Goal: Information Seeking & Learning: Check status

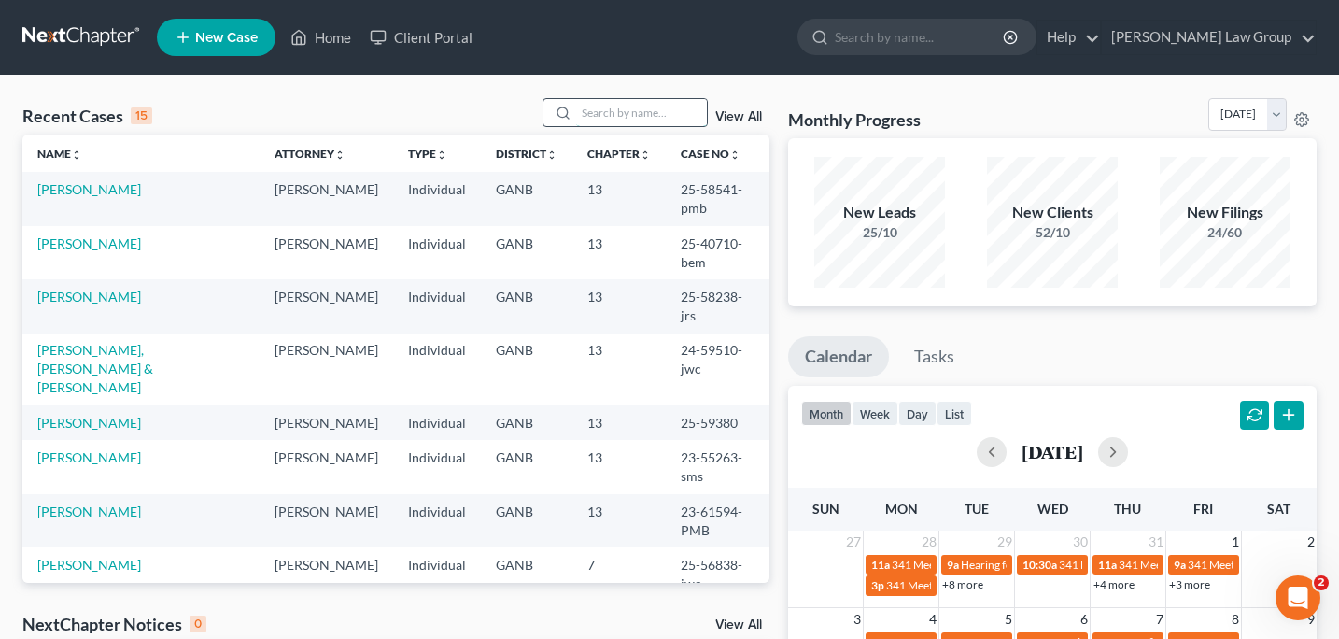
click at [596, 115] on input "search" at bounding box center [641, 112] width 131 height 27
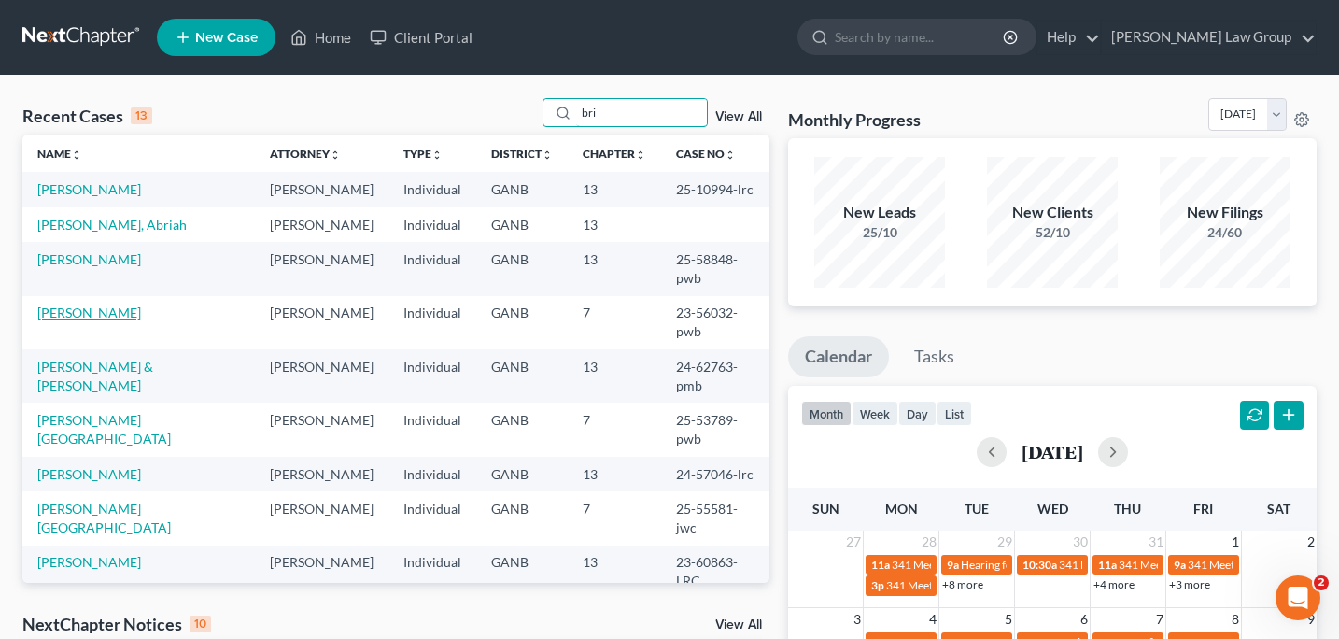
type input "bri"
click at [89, 304] on link "[PERSON_NAME]" at bounding box center [89, 312] width 104 height 16
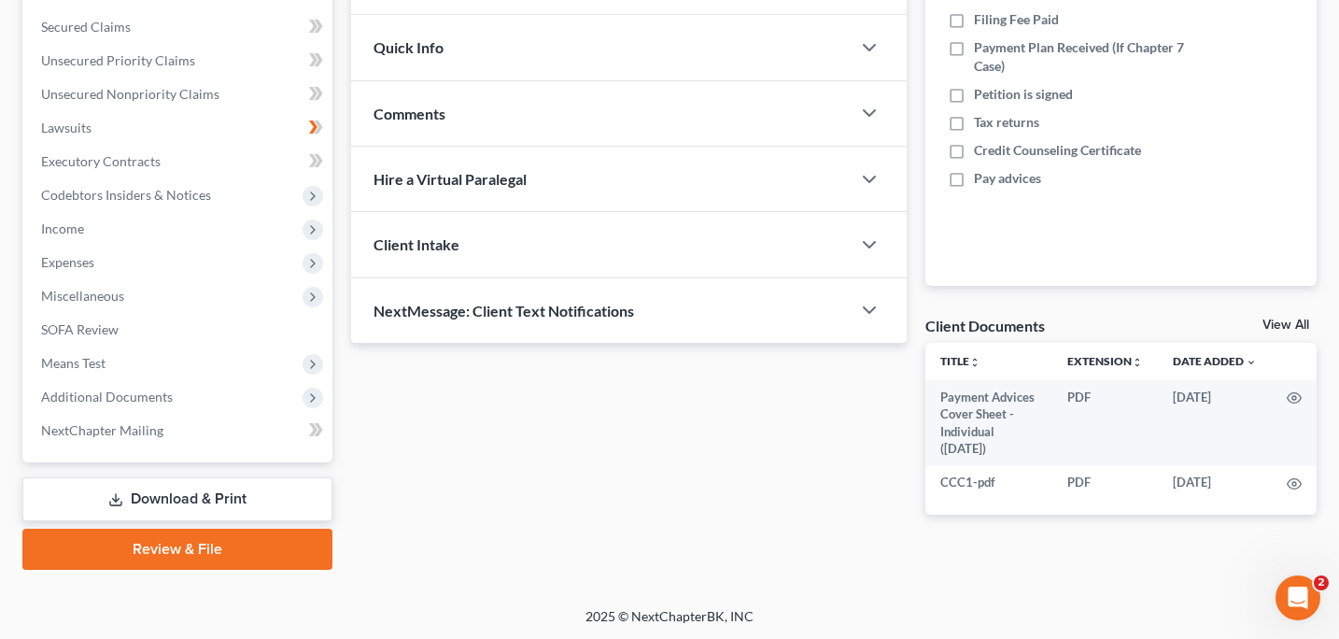
scroll to position [376, 0]
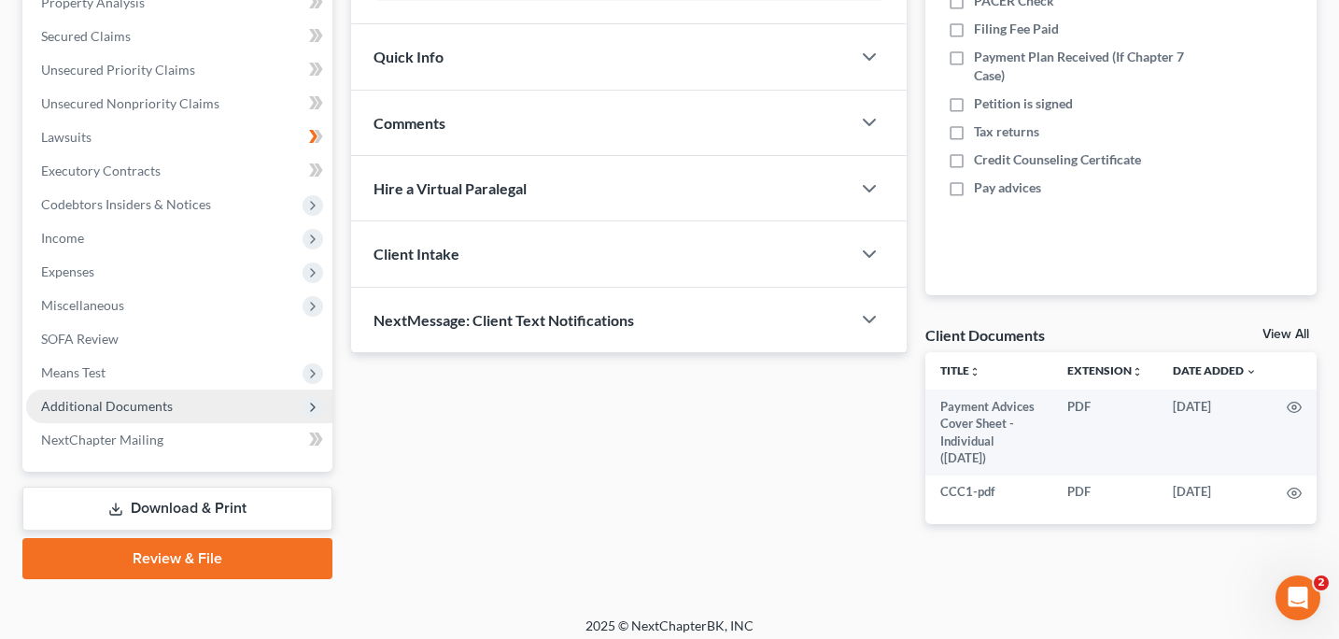
click at [97, 406] on span "Additional Documents" at bounding box center [107, 406] width 132 height 16
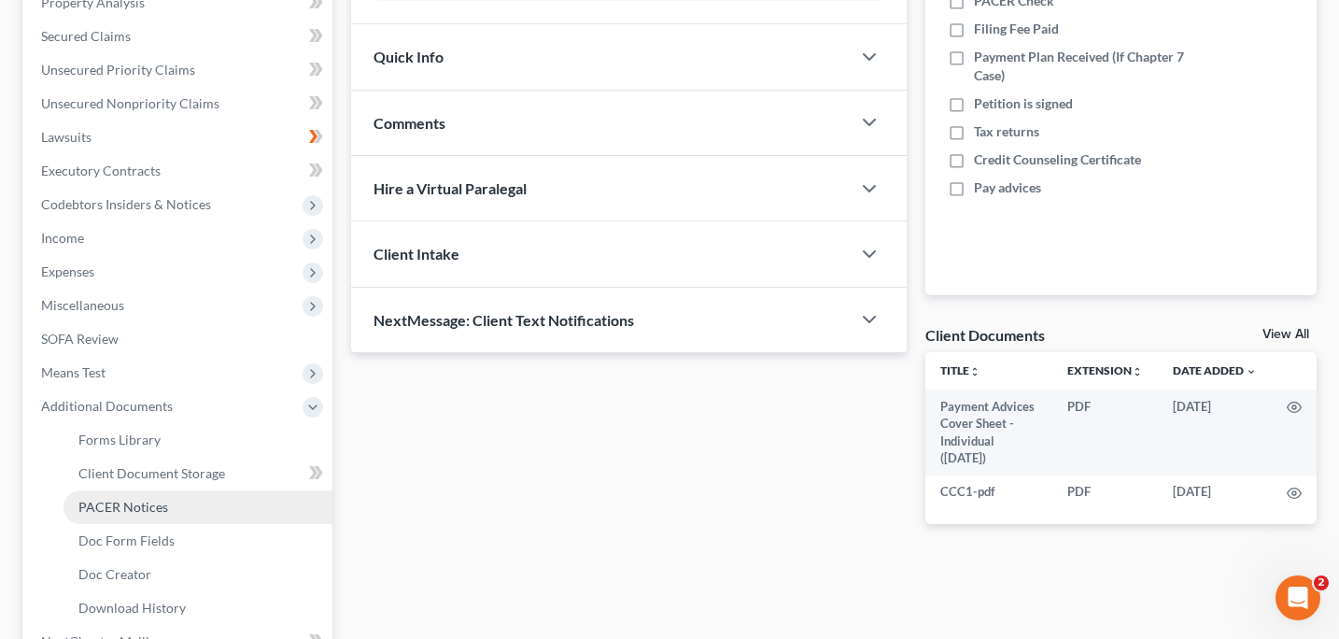
click at [121, 508] on span "PACER Notices" at bounding box center [123, 506] width 90 height 16
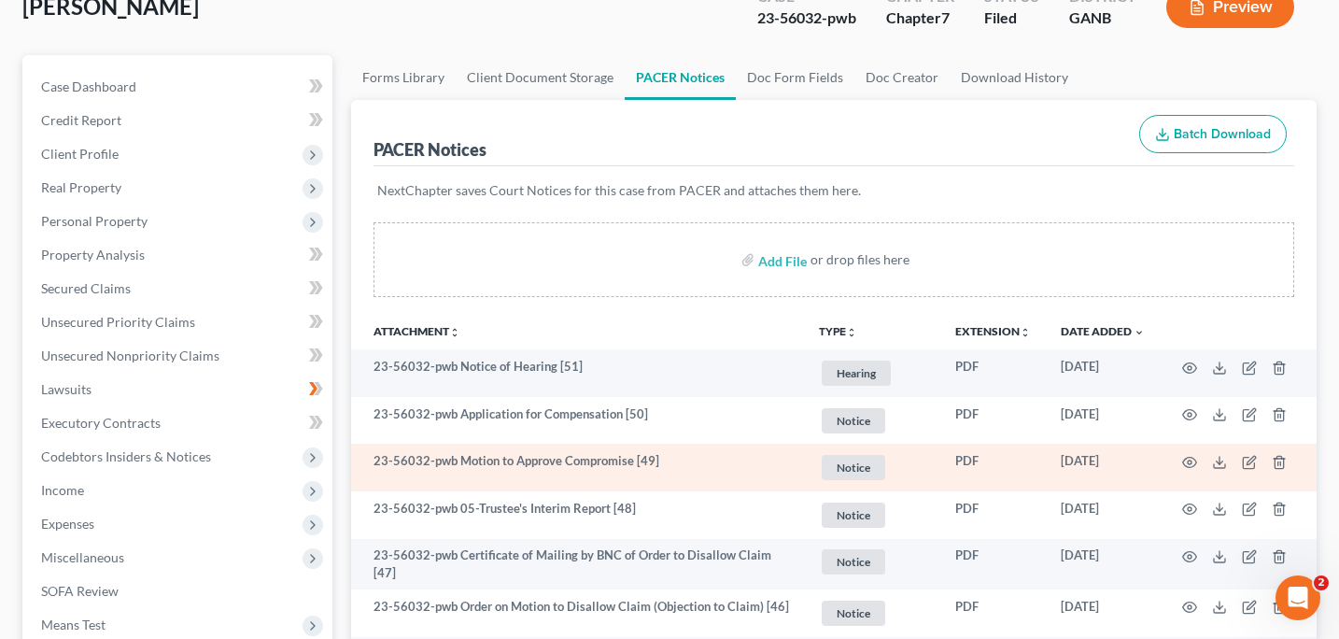
scroll to position [126, 0]
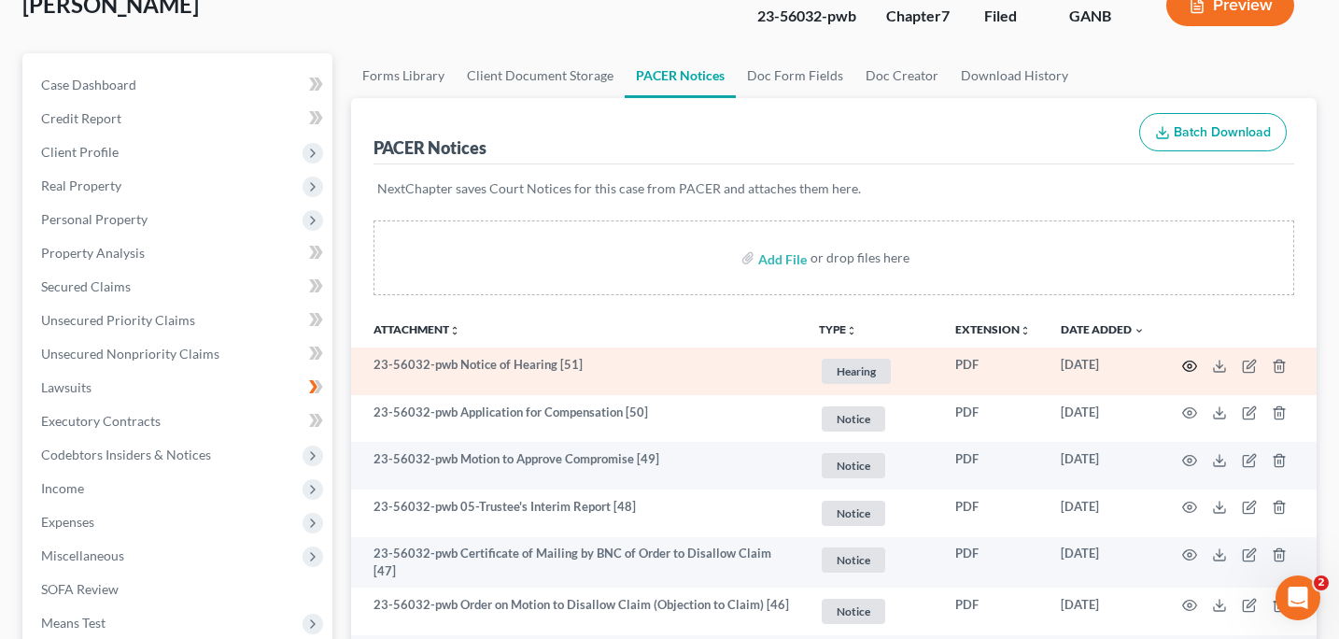
click at [1186, 360] on icon "button" at bounding box center [1190, 365] width 14 height 10
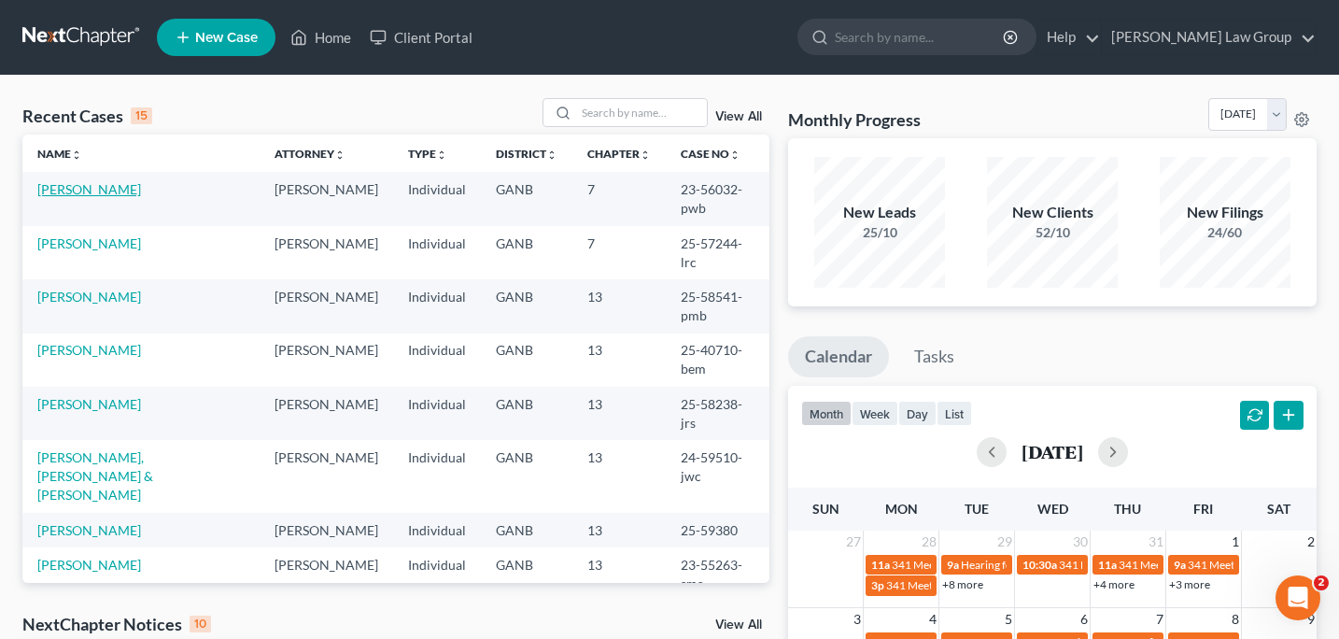
click at [113, 190] on link "[PERSON_NAME]" at bounding box center [89, 189] width 104 height 16
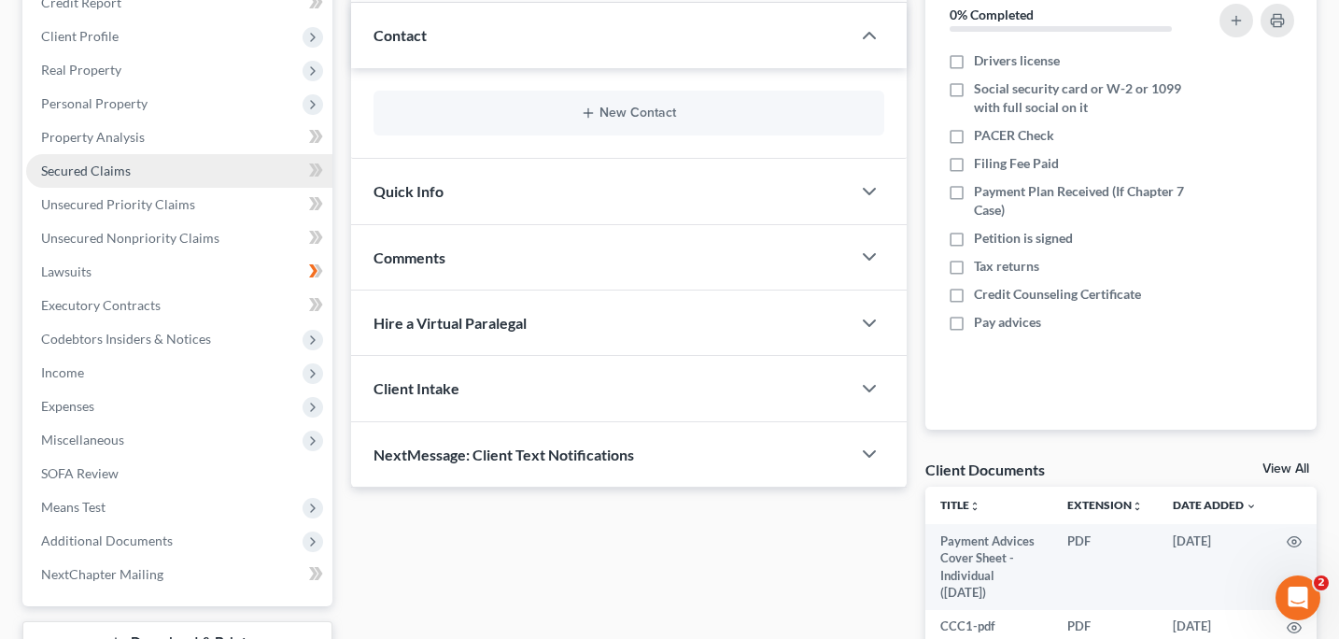
scroll to position [386, 0]
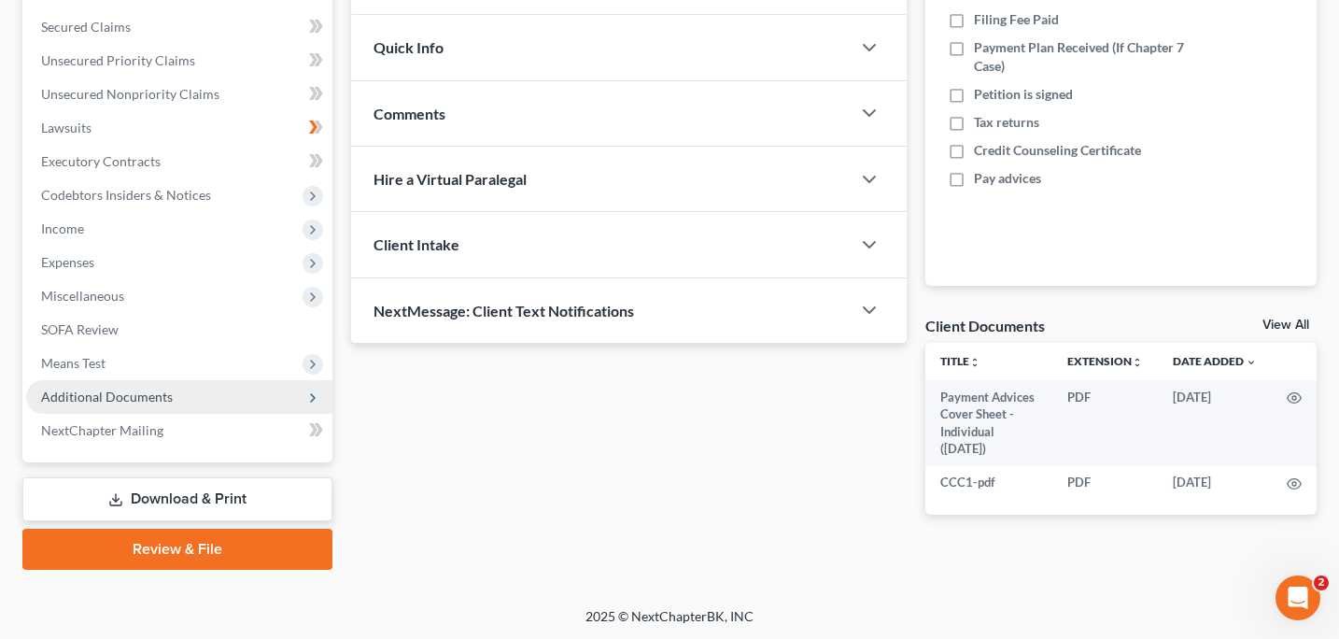
click at [100, 396] on span "Additional Documents" at bounding box center [107, 396] width 132 height 16
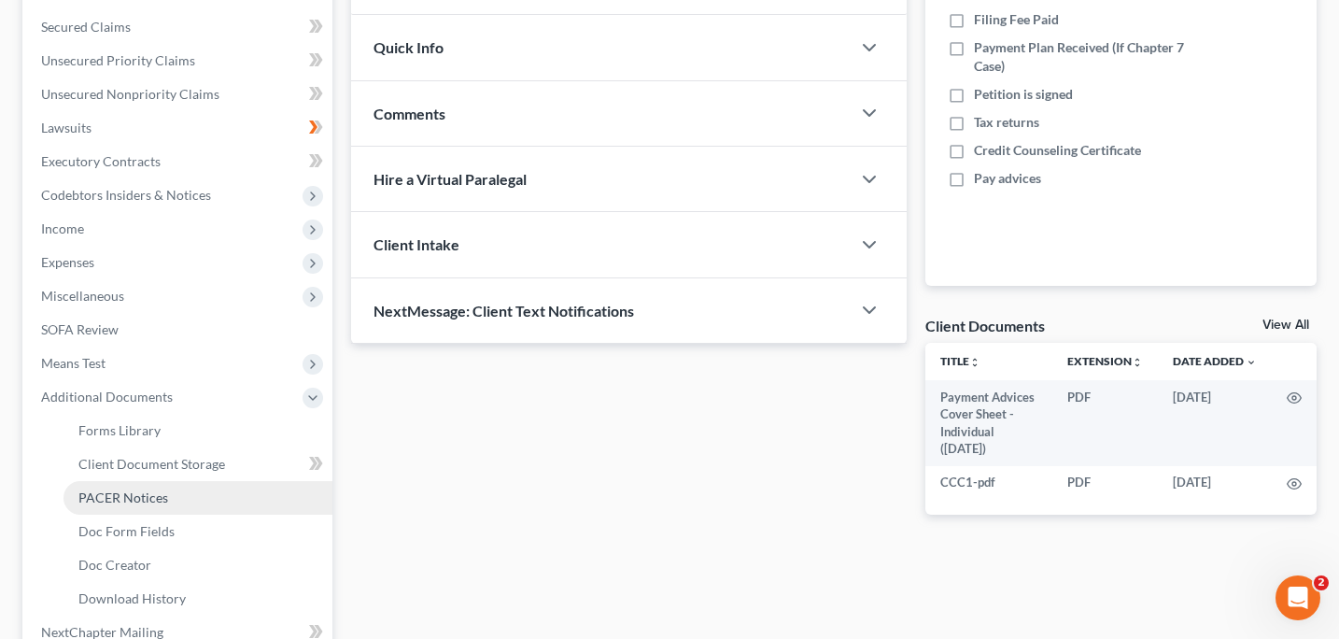
click at [138, 498] on span "PACER Notices" at bounding box center [123, 497] width 90 height 16
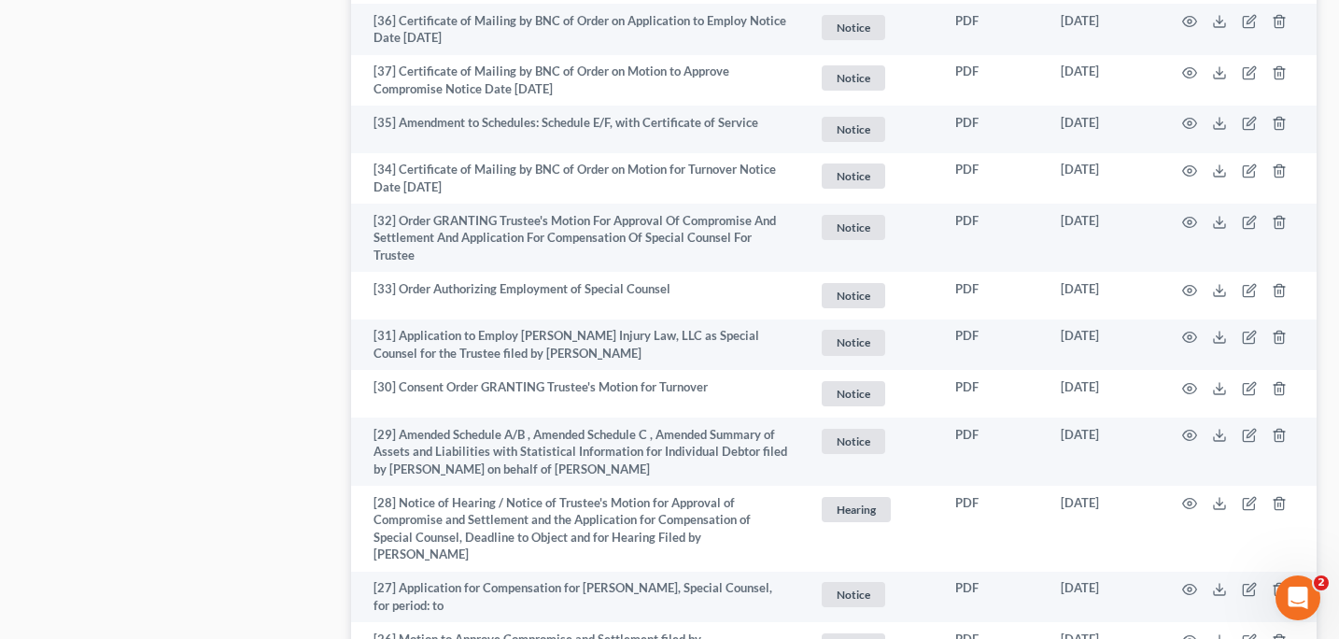
scroll to position [1637, 0]
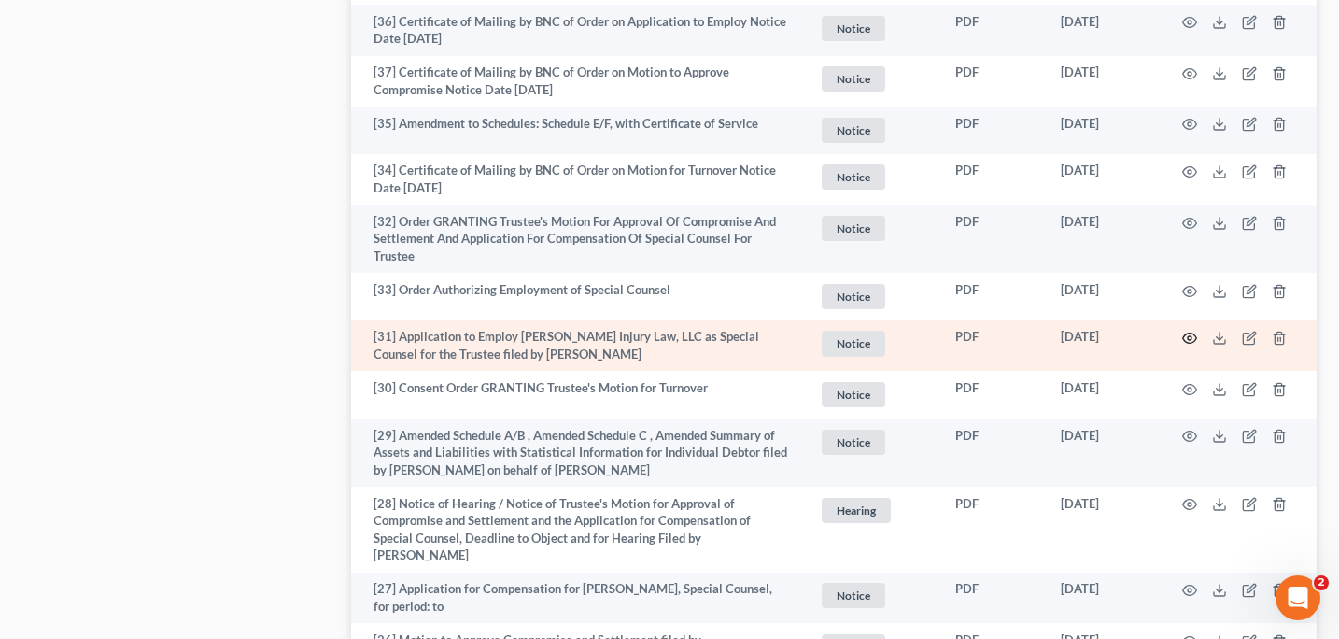
click at [1188, 337] on icon "button" at bounding box center [1189, 337] width 15 height 15
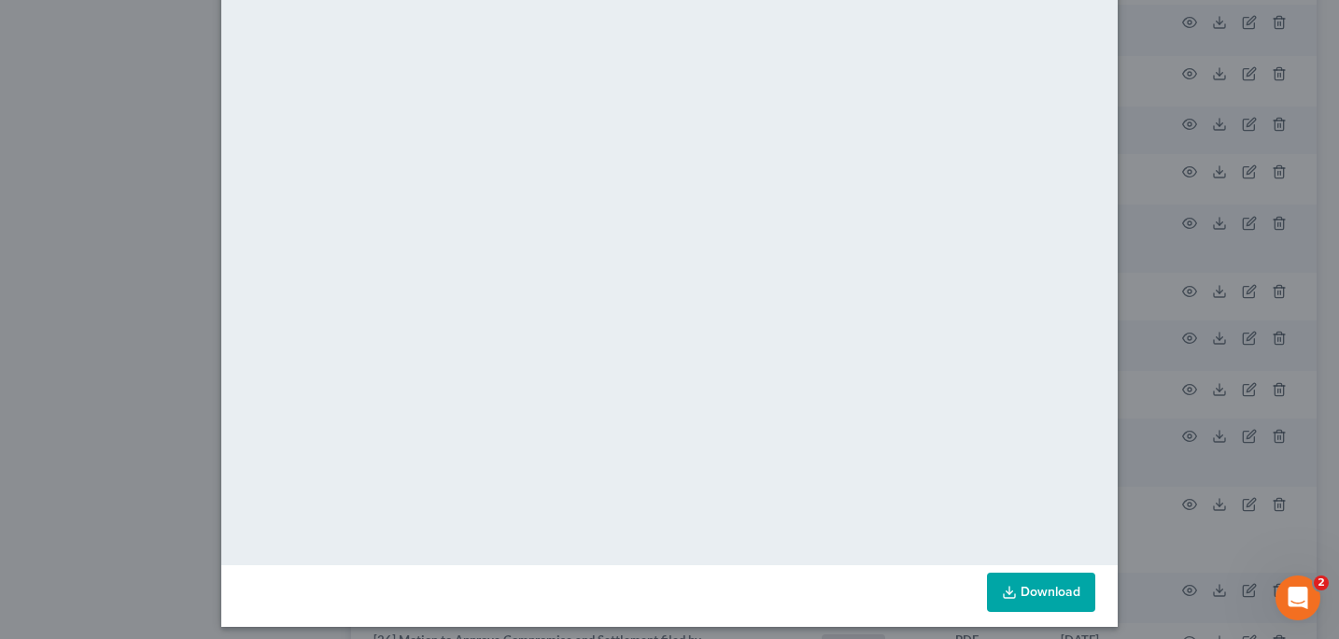
scroll to position [0, 0]
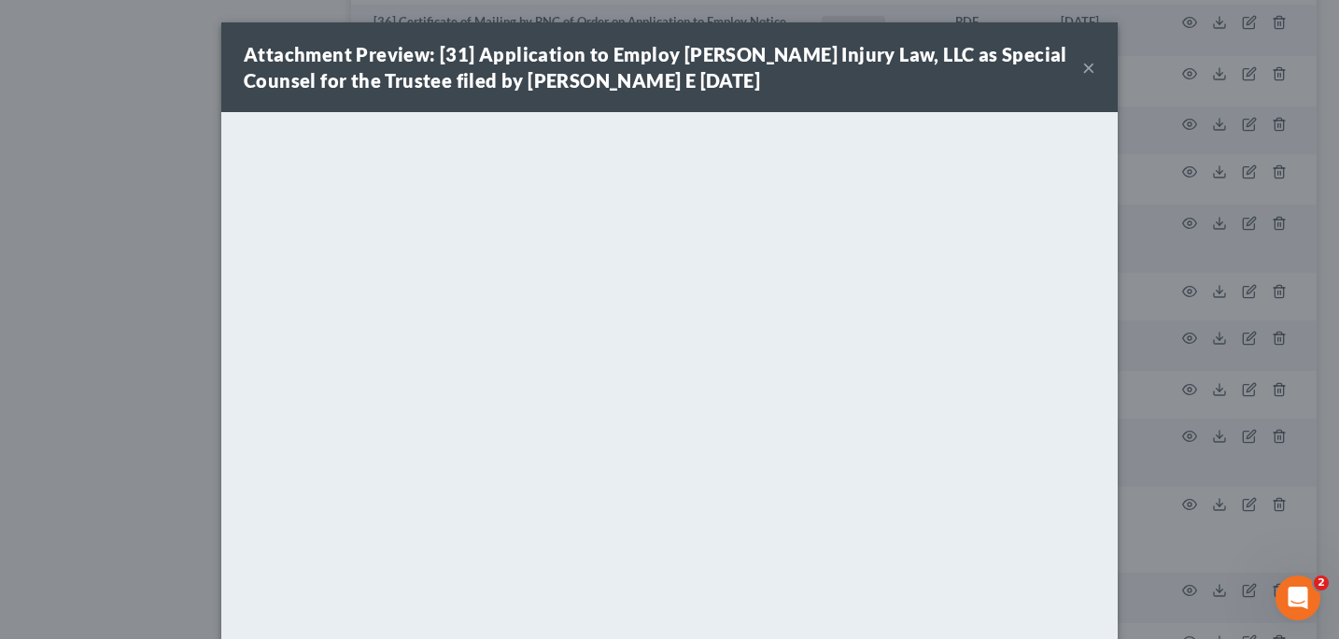
click at [1088, 67] on button "×" at bounding box center [1088, 67] width 13 height 22
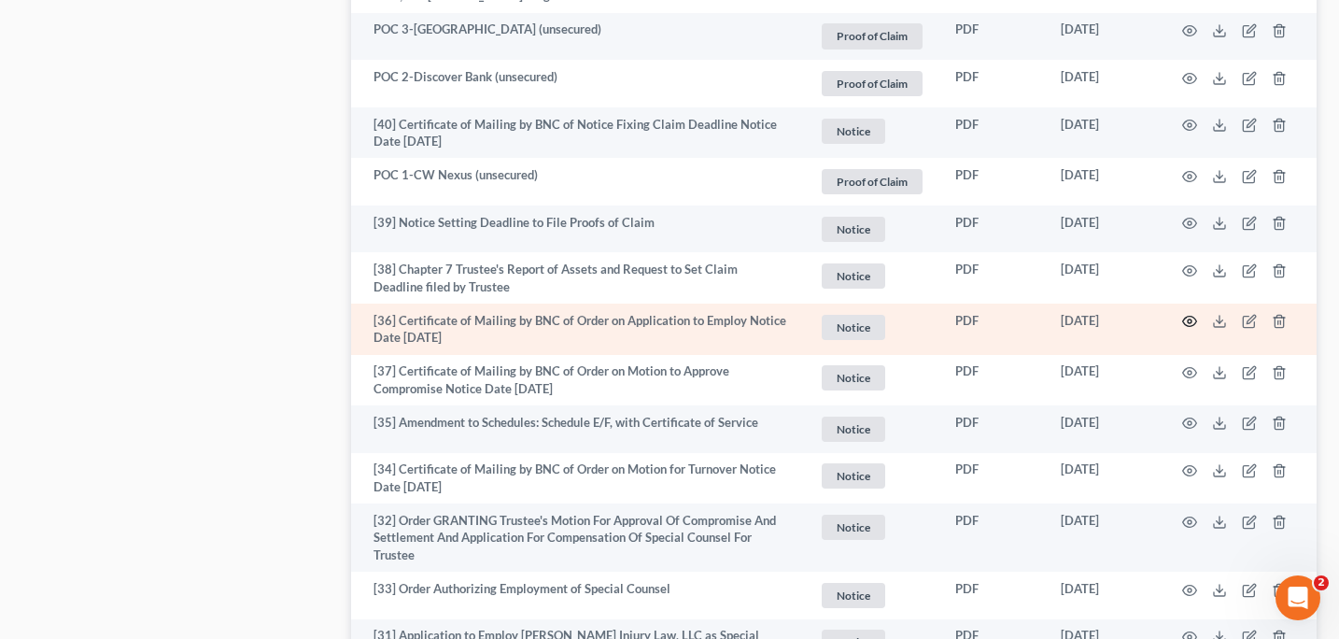
scroll to position [1323, 0]
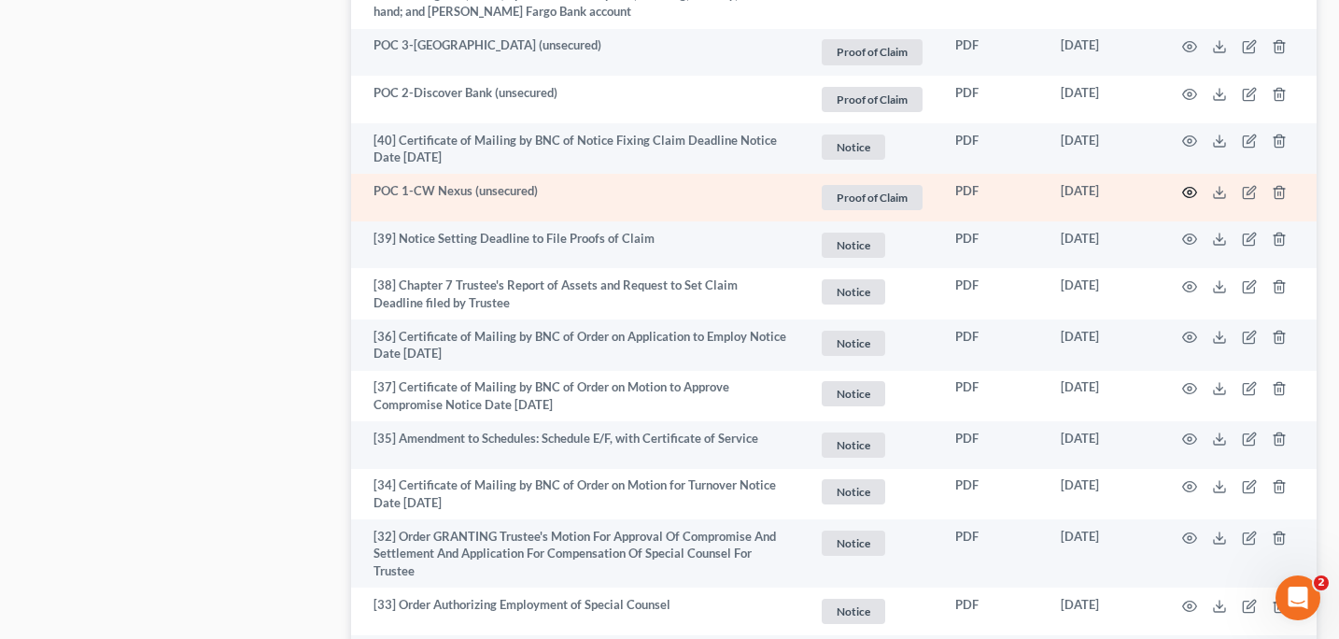
click at [1190, 190] on circle "button" at bounding box center [1189, 192] width 4 height 4
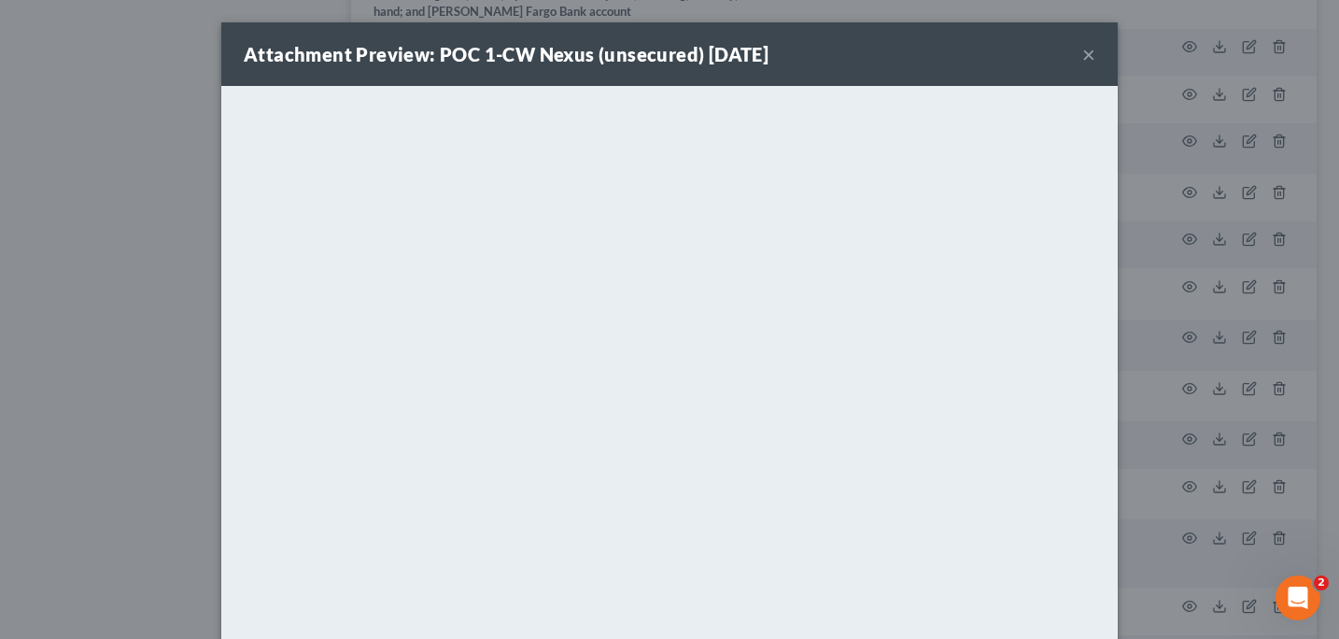
click at [1091, 60] on button "×" at bounding box center [1088, 54] width 13 height 22
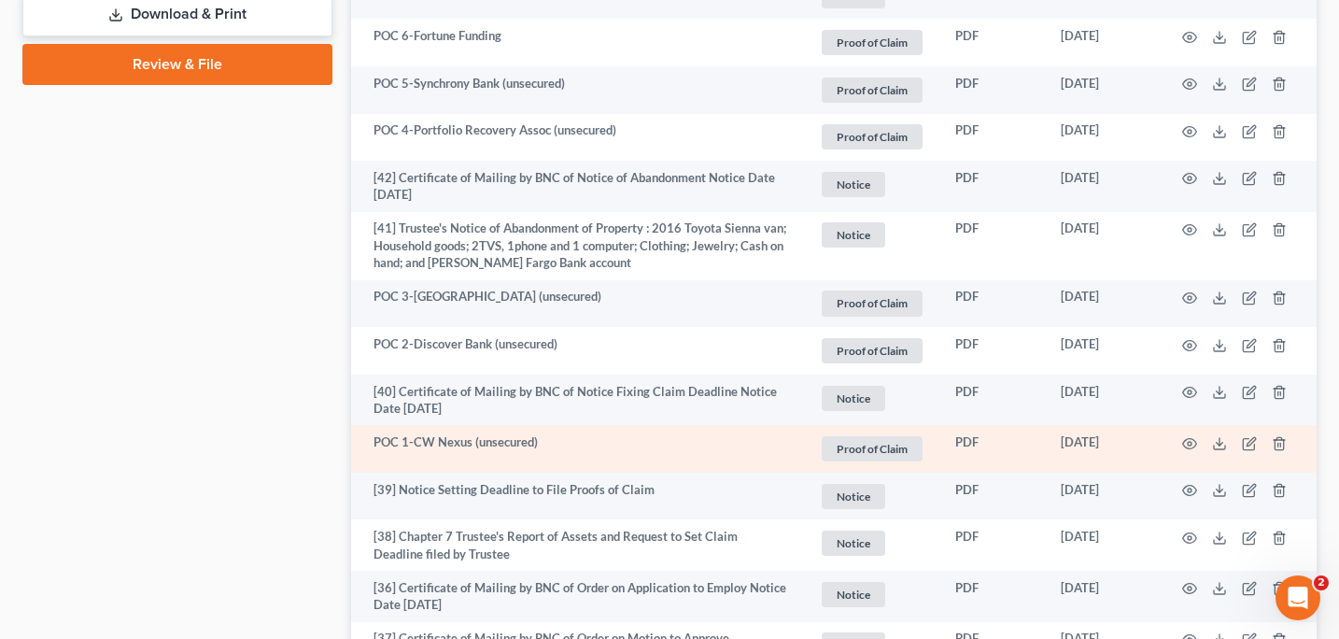
scroll to position [1046, 0]
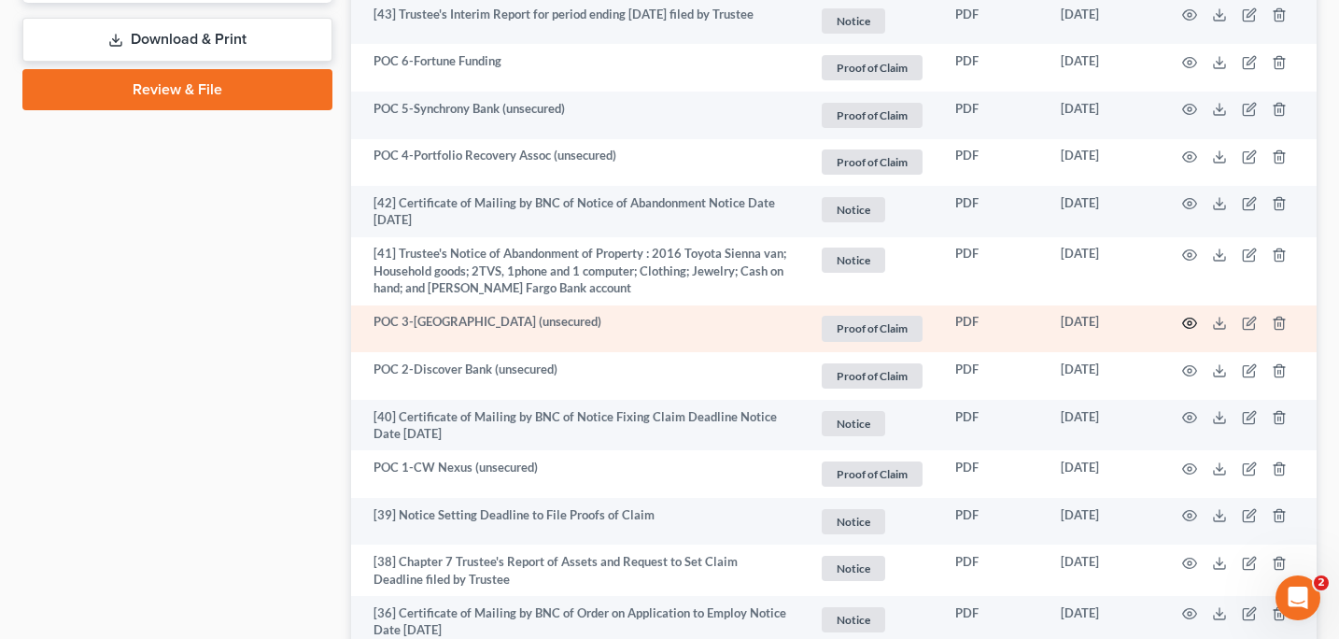
click at [1188, 319] on icon "button" at bounding box center [1189, 323] width 15 height 15
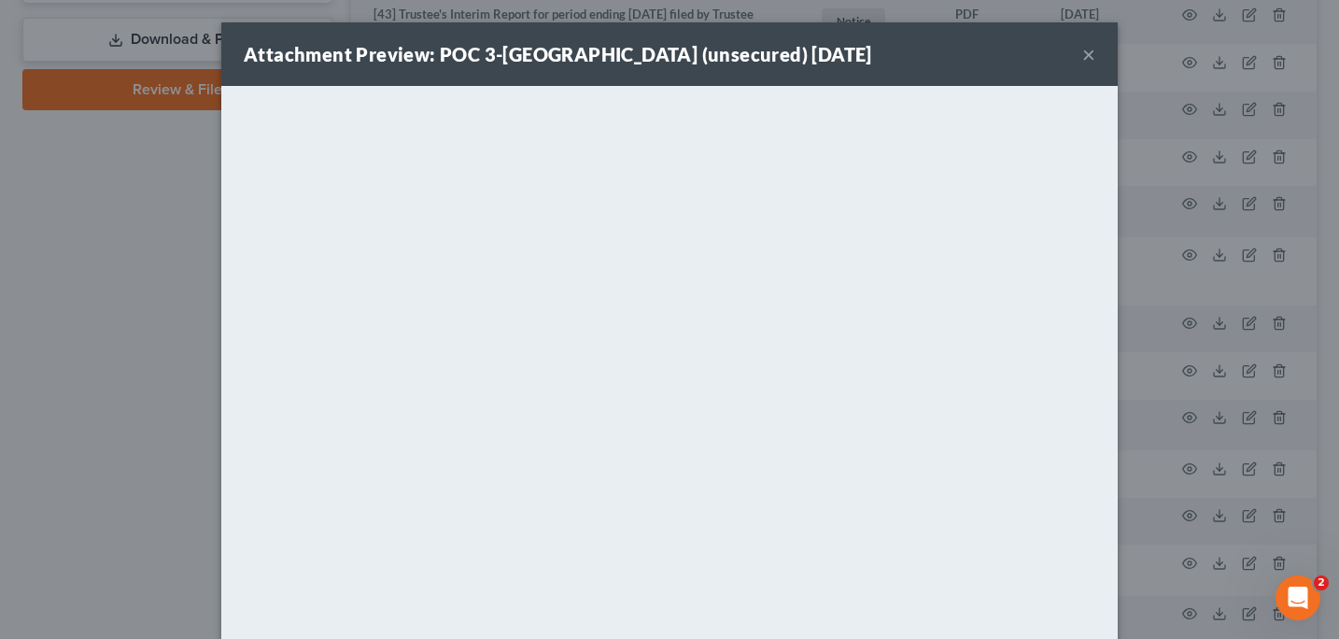
click at [1089, 56] on button "×" at bounding box center [1088, 54] width 13 height 22
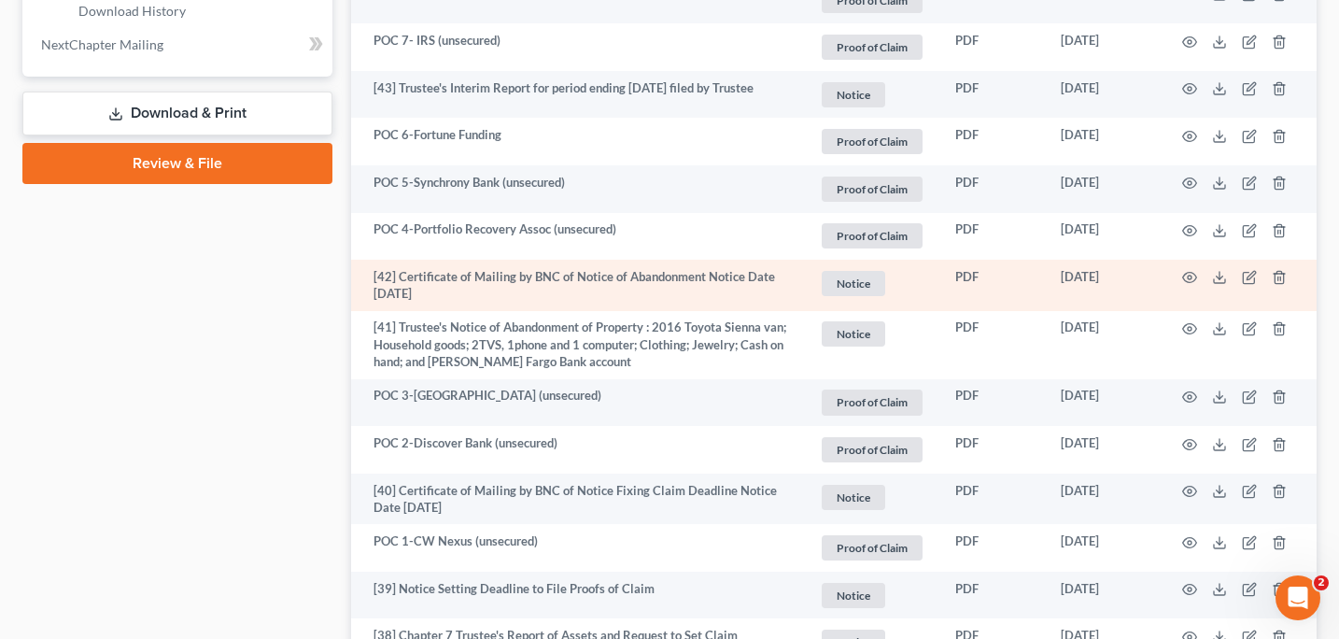
scroll to position [963, 0]
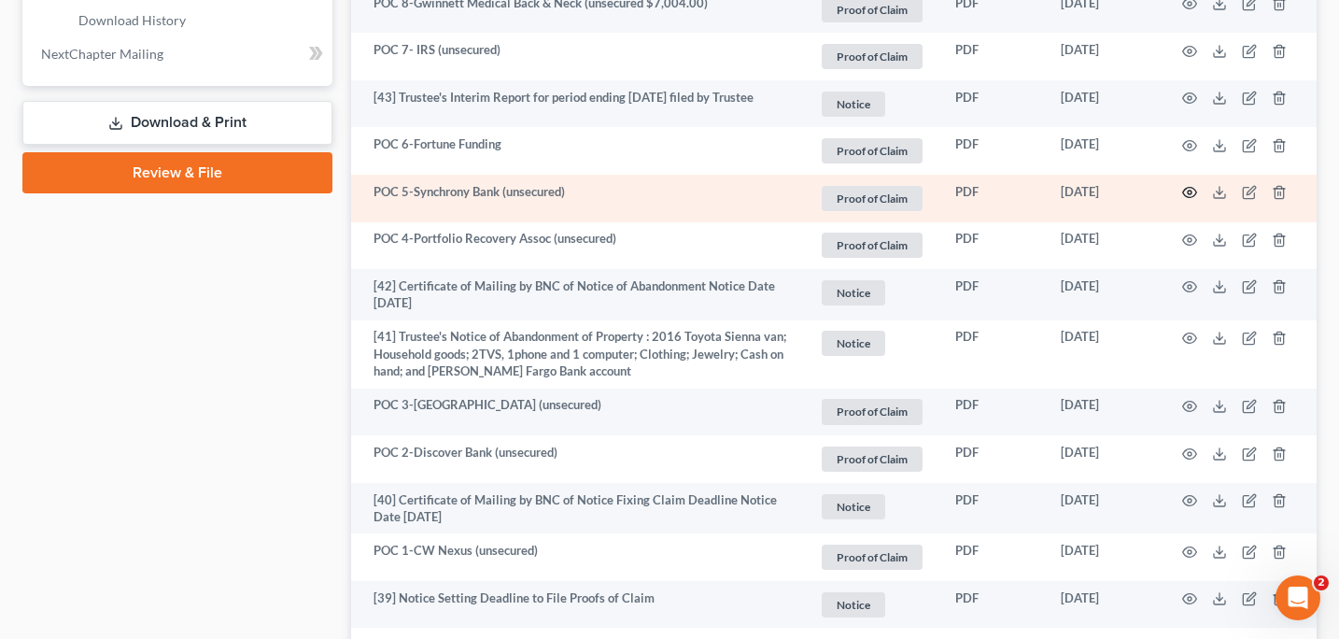
click at [1188, 190] on circle "button" at bounding box center [1189, 192] width 4 height 4
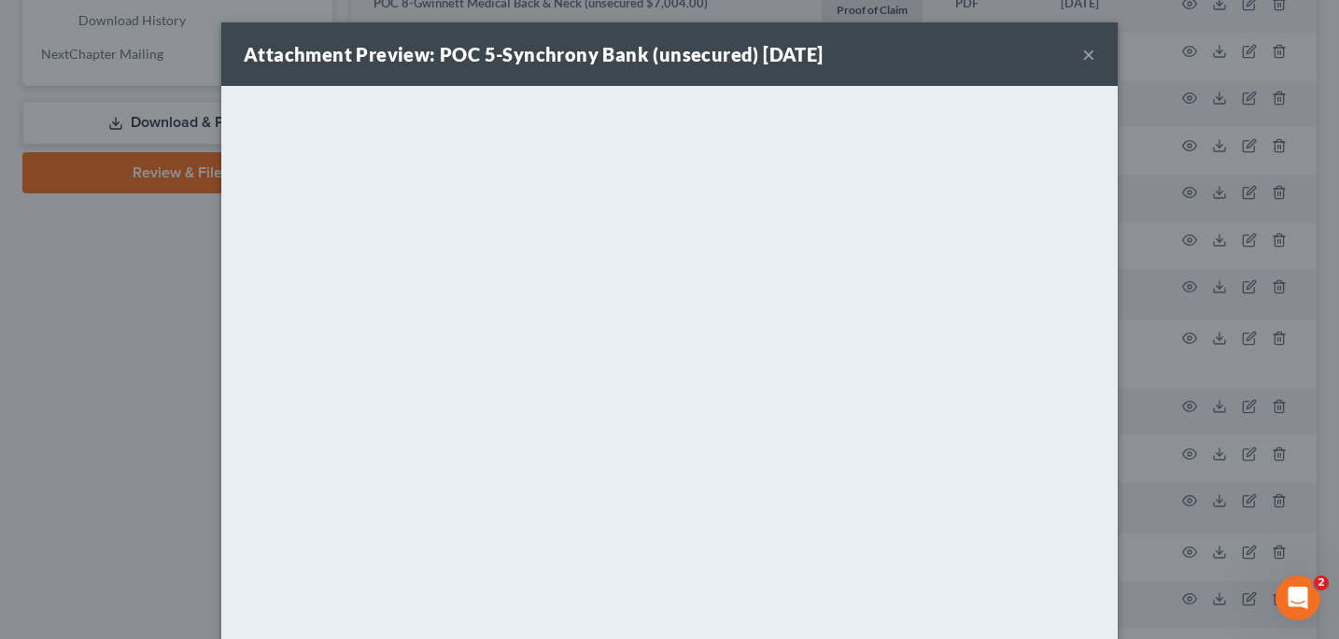
click at [1092, 60] on button "×" at bounding box center [1088, 54] width 13 height 22
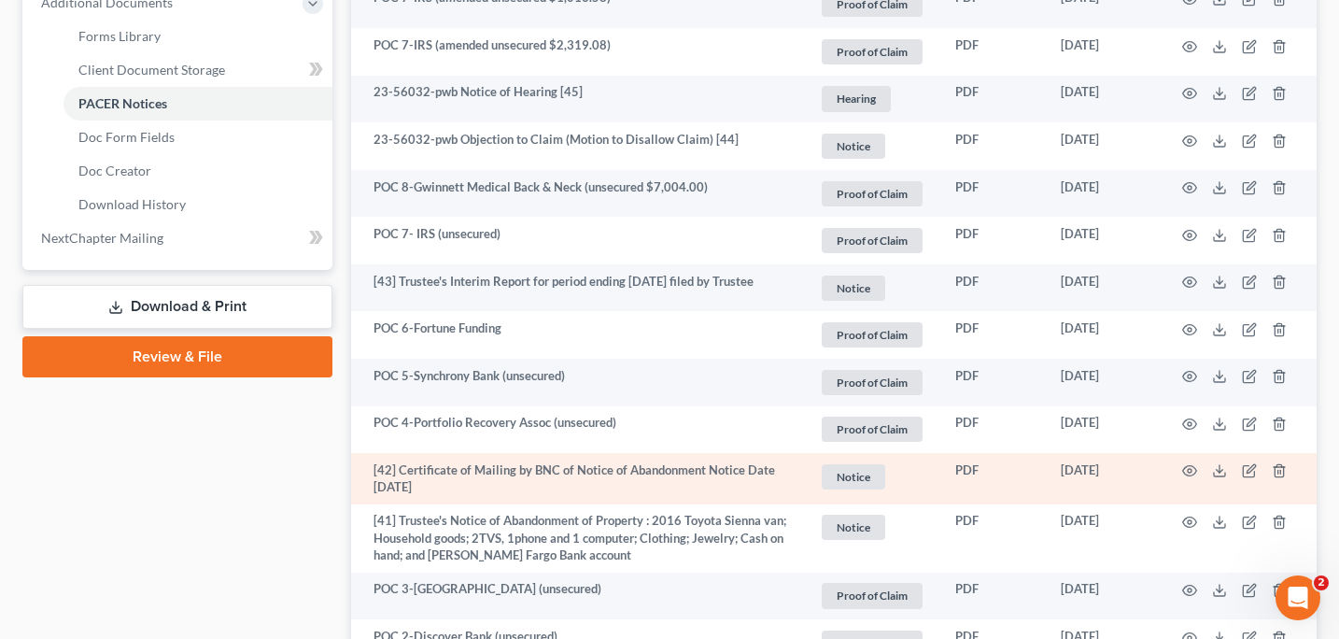
scroll to position [777, 0]
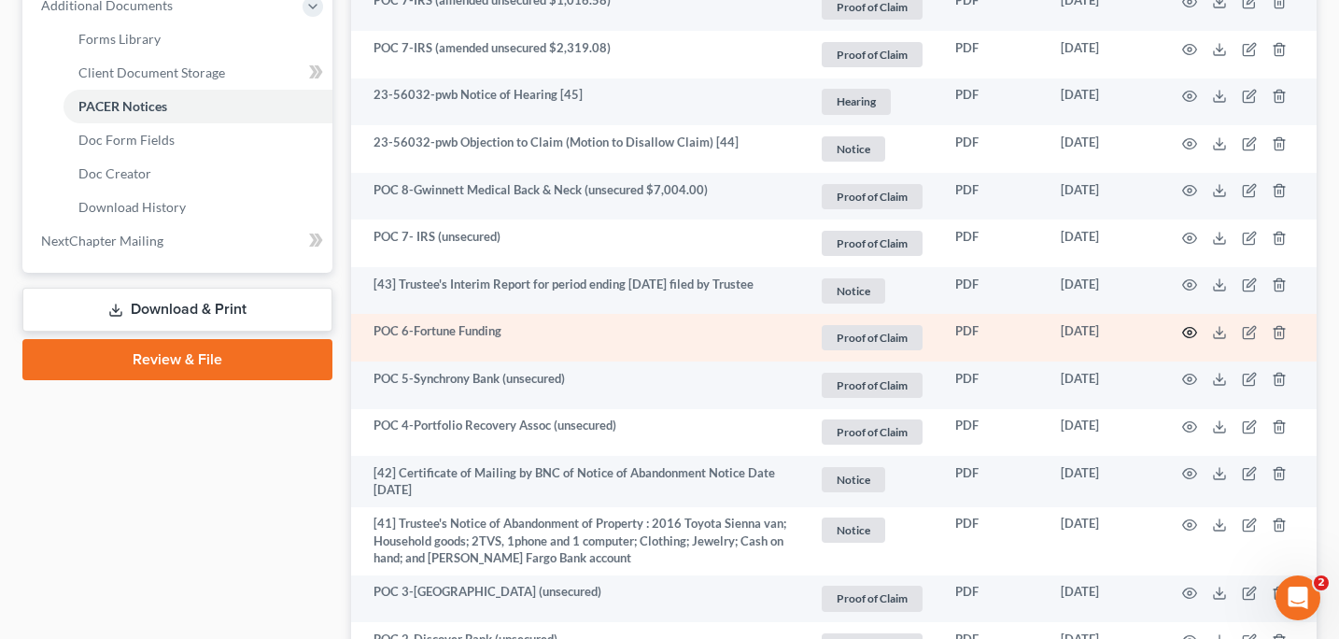
click at [1189, 330] on circle "button" at bounding box center [1189, 332] width 4 height 4
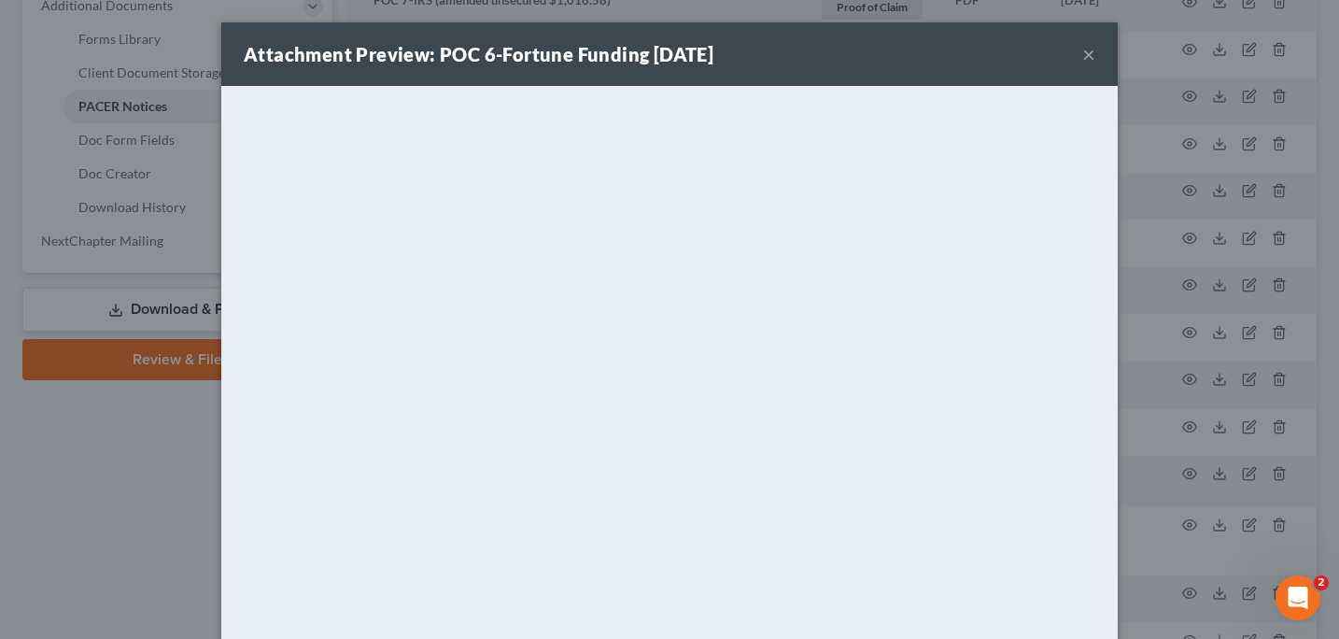
click at [1090, 61] on button "×" at bounding box center [1088, 54] width 13 height 22
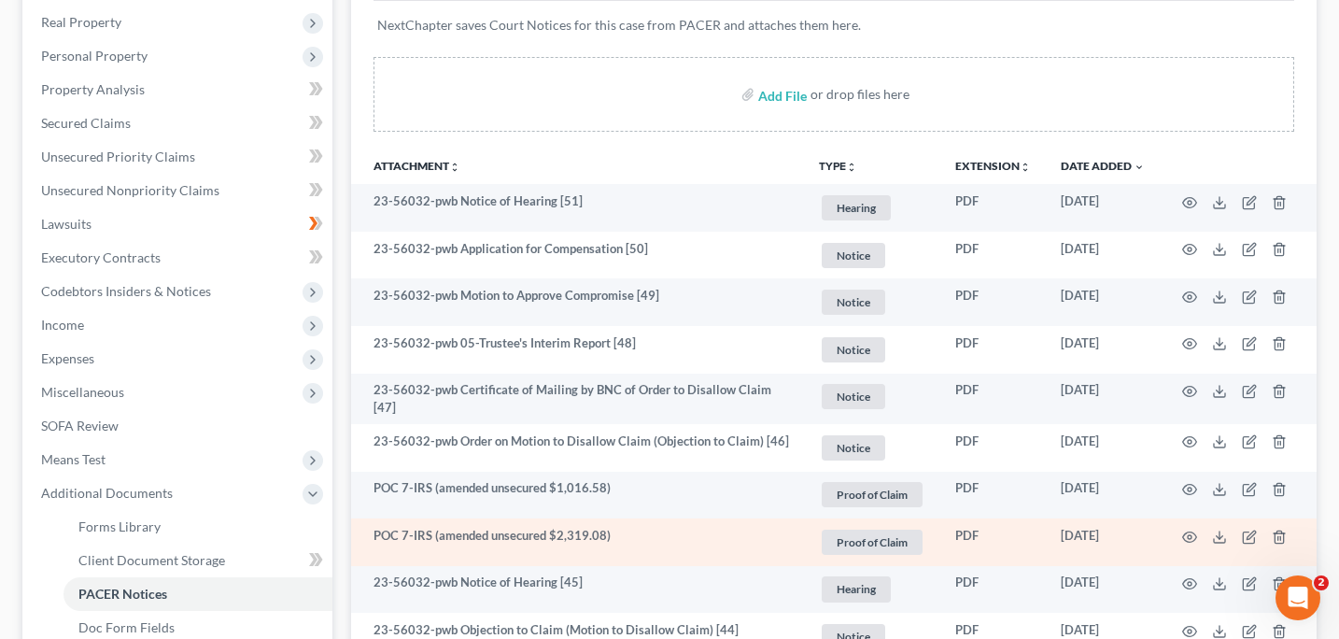
scroll to position [286, 0]
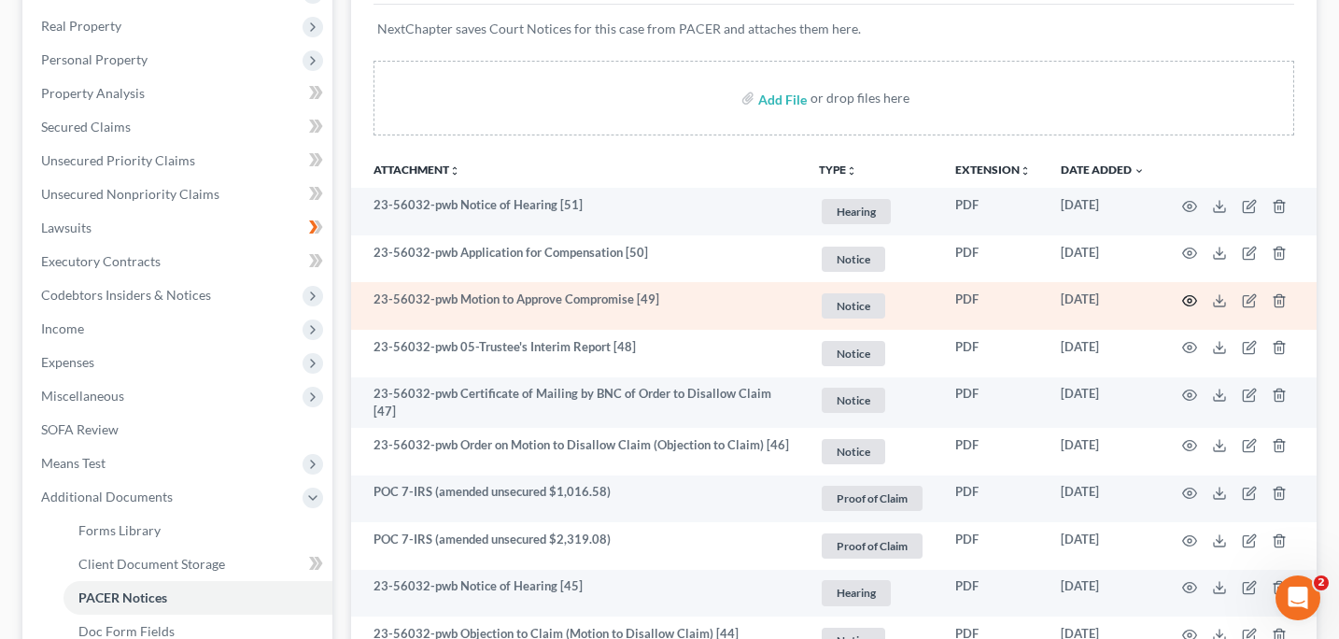
click at [1189, 299] on circle "button" at bounding box center [1189, 301] width 4 height 4
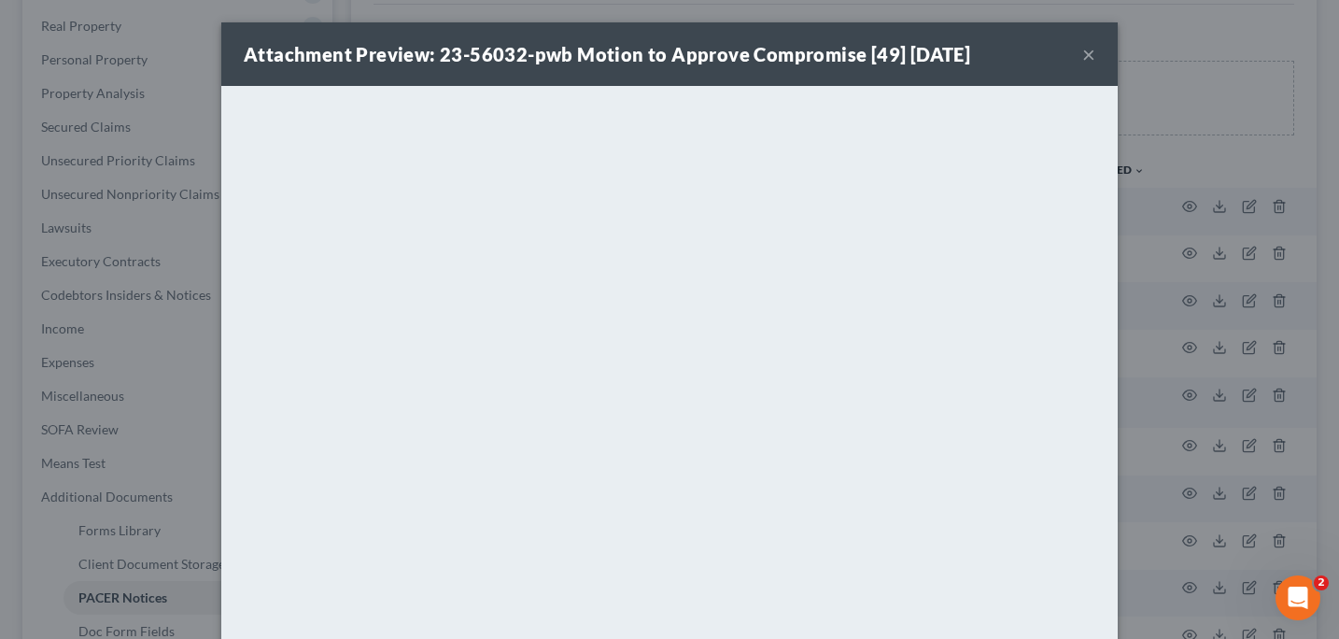
click at [1089, 59] on button "×" at bounding box center [1088, 54] width 13 height 22
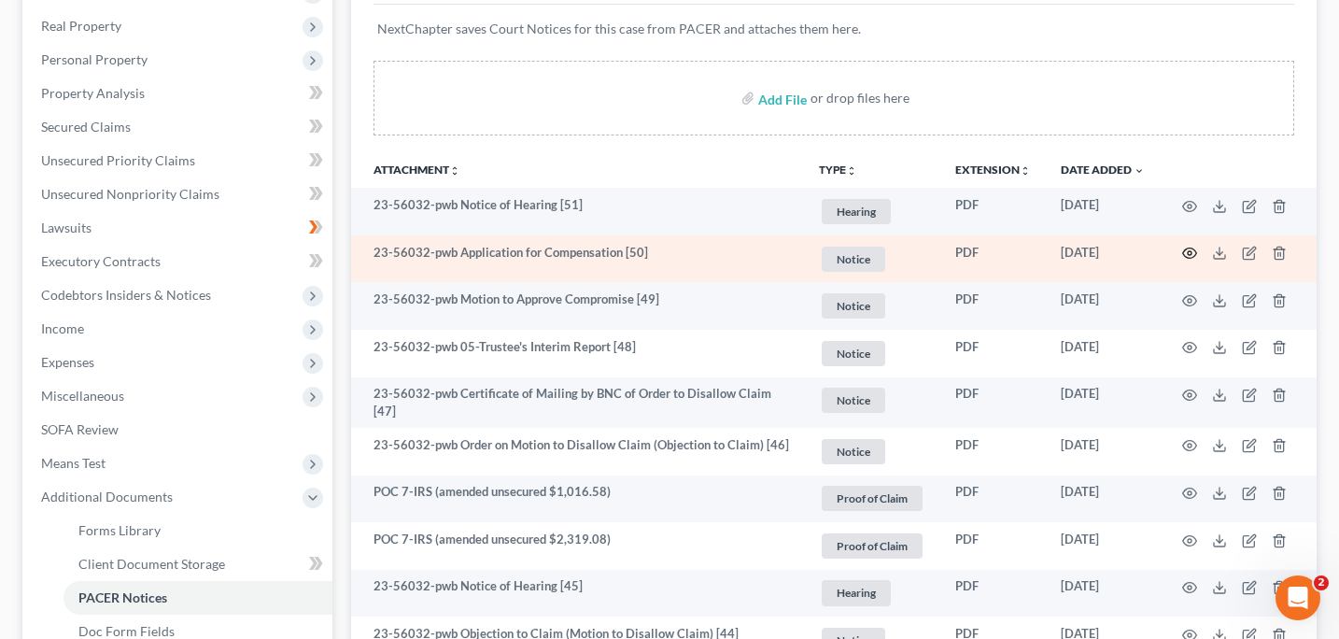
click at [1192, 253] on icon "button" at bounding box center [1189, 253] width 15 height 15
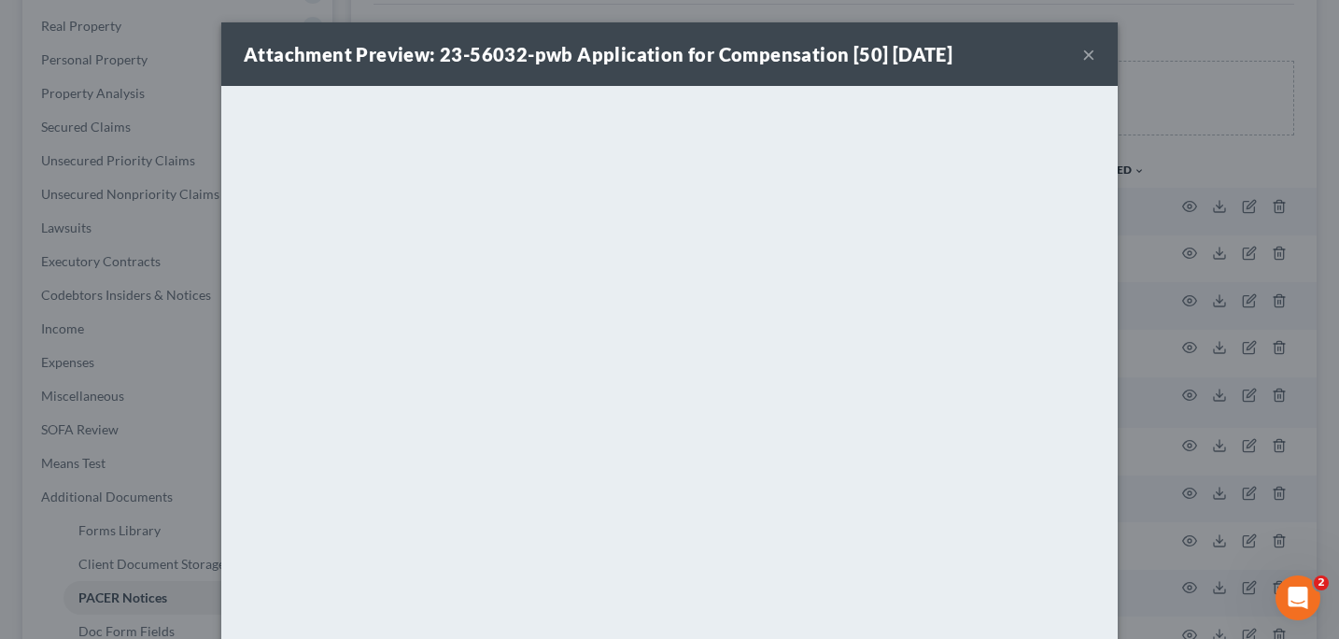
click at [1090, 53] on button "×" at bounding box center [1088, 54] width 13 height 22
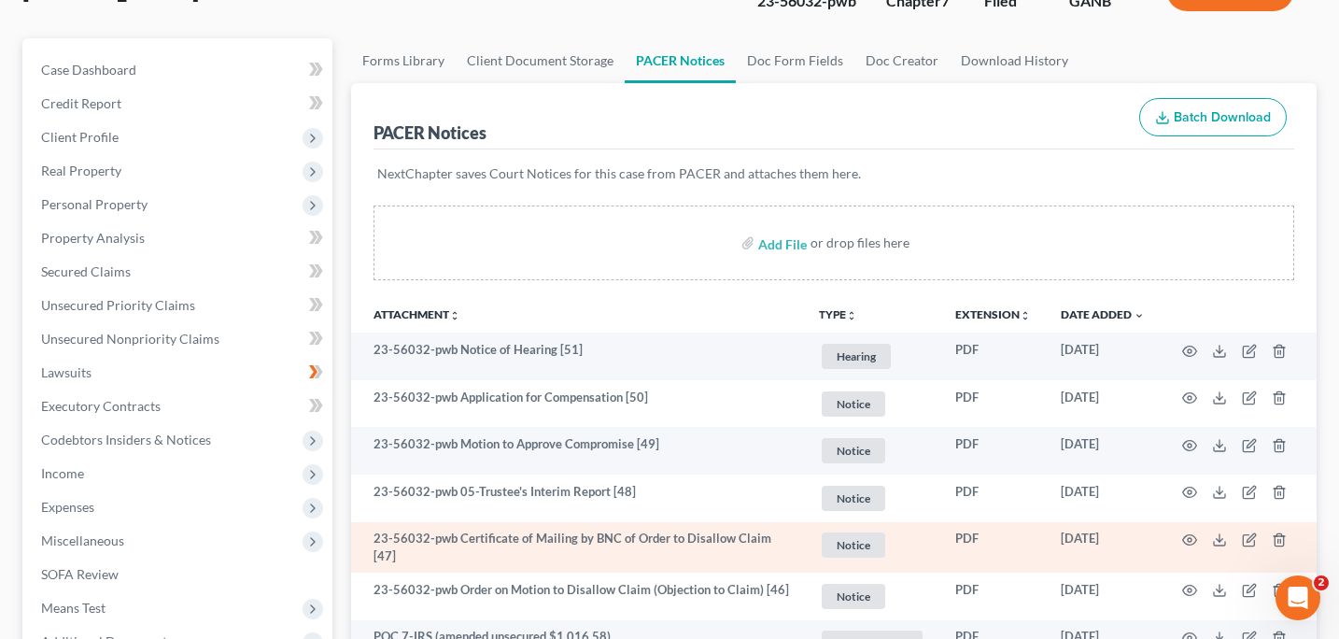
scroll to position [0, 0]
